Goal: Task Accomplishment & Management: Manage account settings

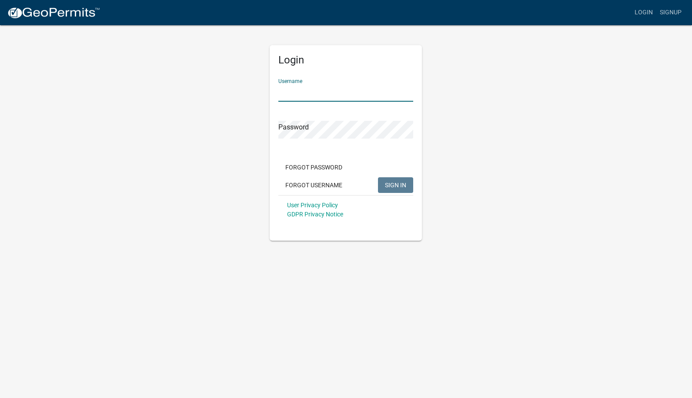
click at [302, 96] on input "Username" at bounding box center [345, 93] width 135 height 18
type input "caries"
click at [378, 177] on button "SIGN IN" at bounding box center [395, 185] width 35 height 16
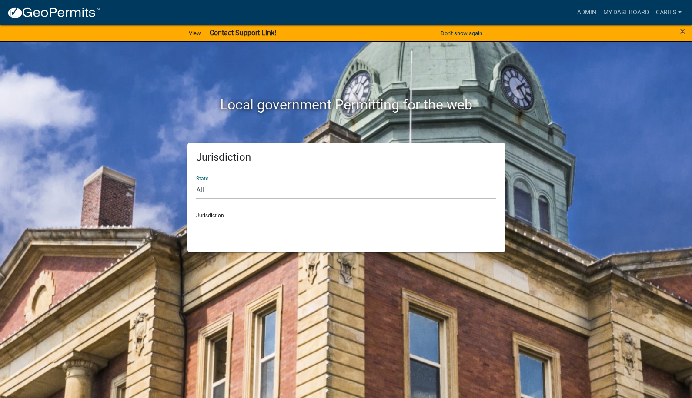
click at [262, 195] on select "All [US_STATE] [US_STATE] [US_STATE] [US_STATE] [US_STATE] [US_STATE] [US_STATE…" at bounding box center [346, 190] width 300 height 18
select select "[US_STATE]"
click at [196, 181] on select "All [US_STATE] [US_STATE] [US_STATE] [US_STATE] [US_STATE] [US_STATE] [US_STATE…" at bounding box center [346, 190] width 300 height 18
click at [240, 231] on select "[GEOGRAPHIC_DATA], [US_STATE] [GEOGRAPHIC_DATA], [US_STATE] [GEOGRAPHIC_DATA], …" at bounding box center [346, 227] width 300 height 18
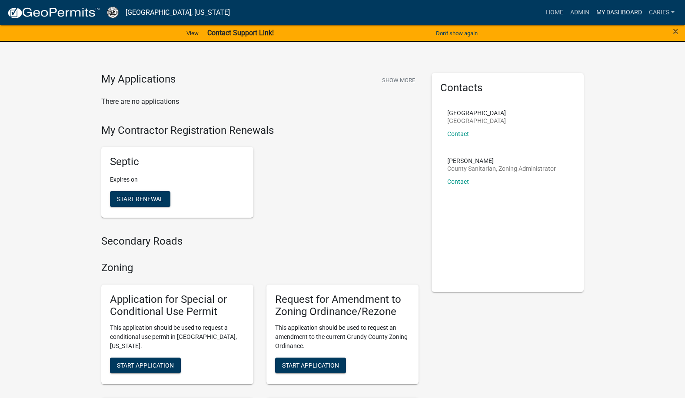
click at [608, 11] on link "My Dashboard" at bounding box center [619, 12] width 53 height 17
